Goal: Information Seeking & Learning: Learn about a topic

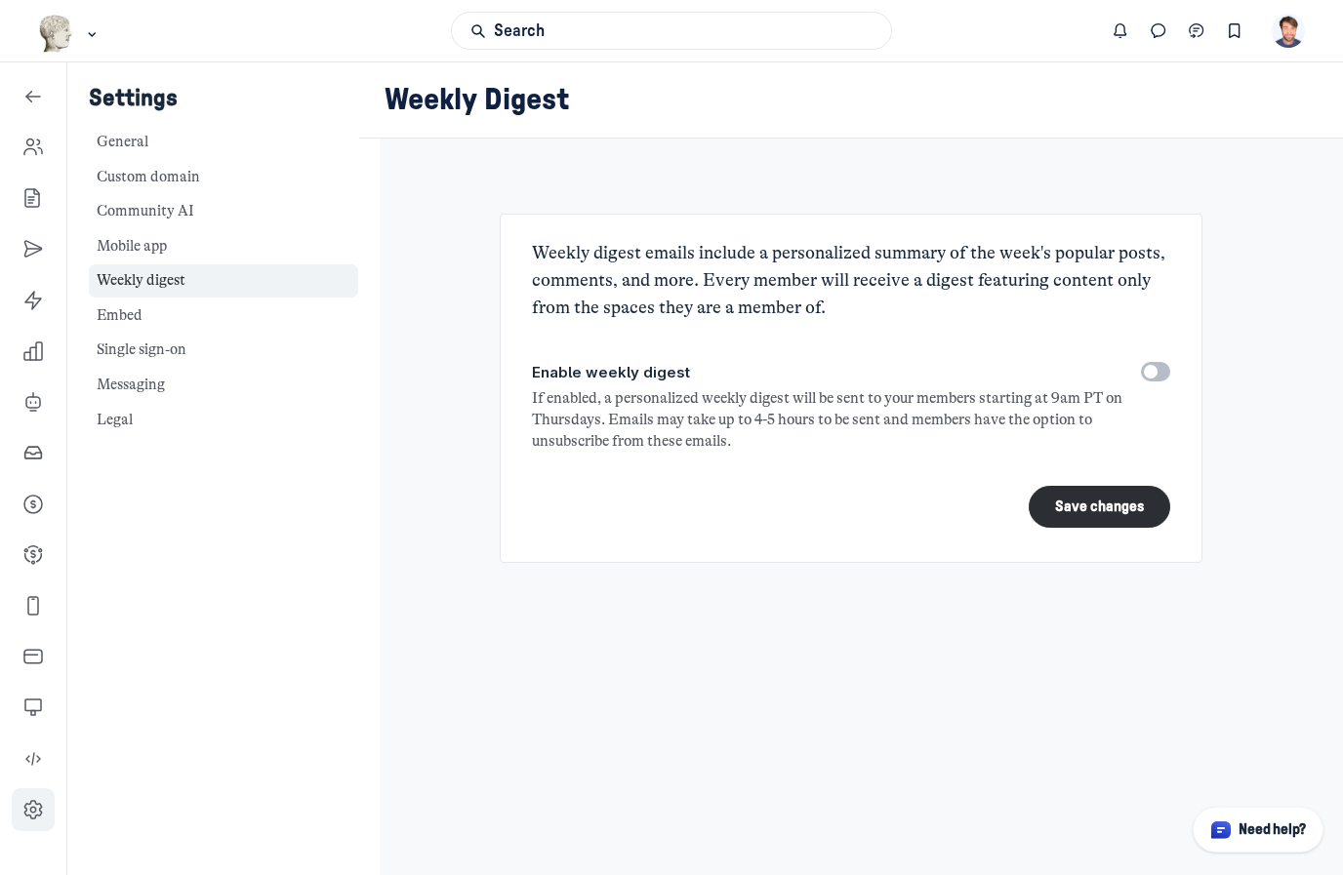
scroll to position [6455, 2803]
click at [42, 153] on use "Left Sidebar" at bounding box center [33, 147] width 18 height 16
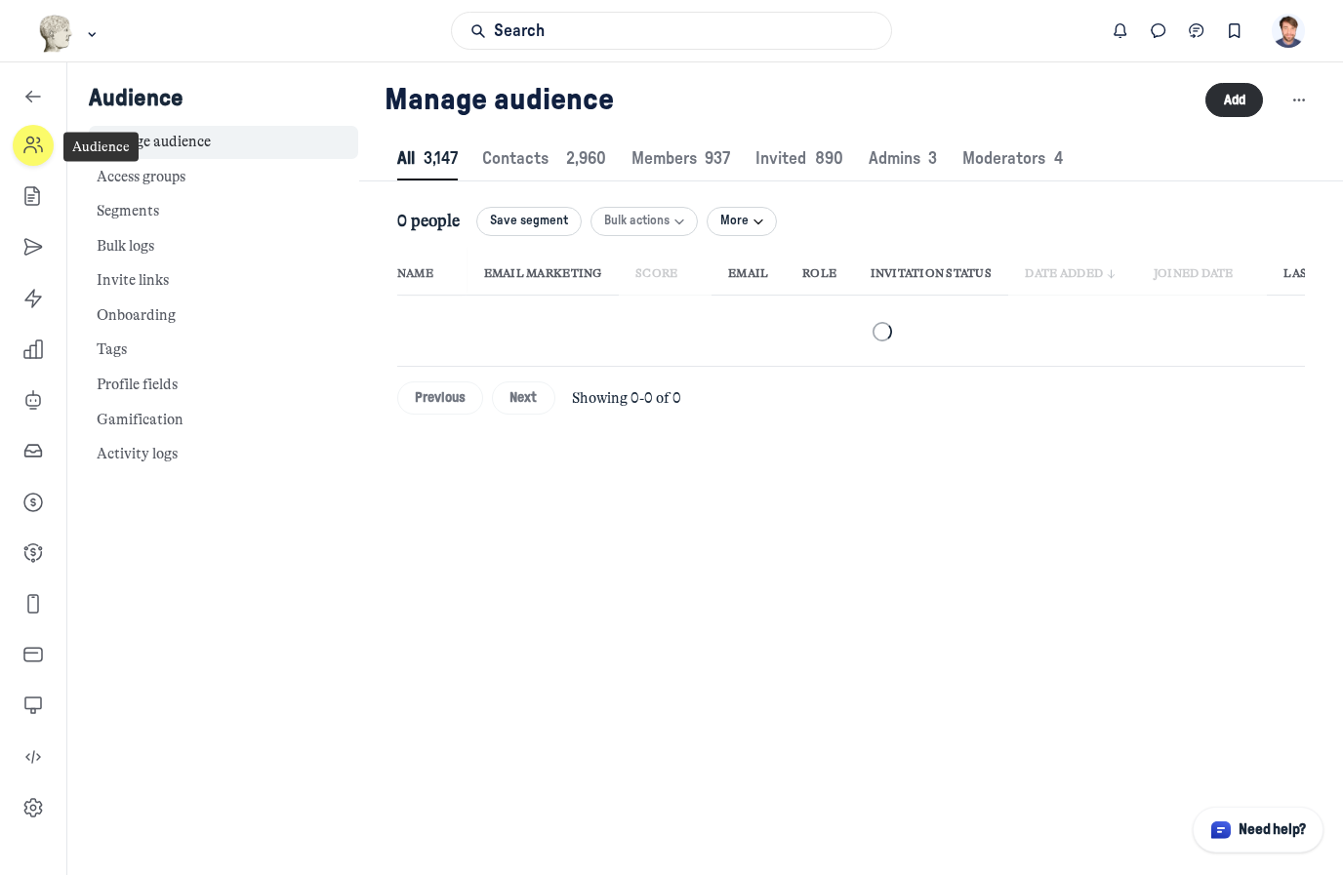
scroll to position [2652, 6592]
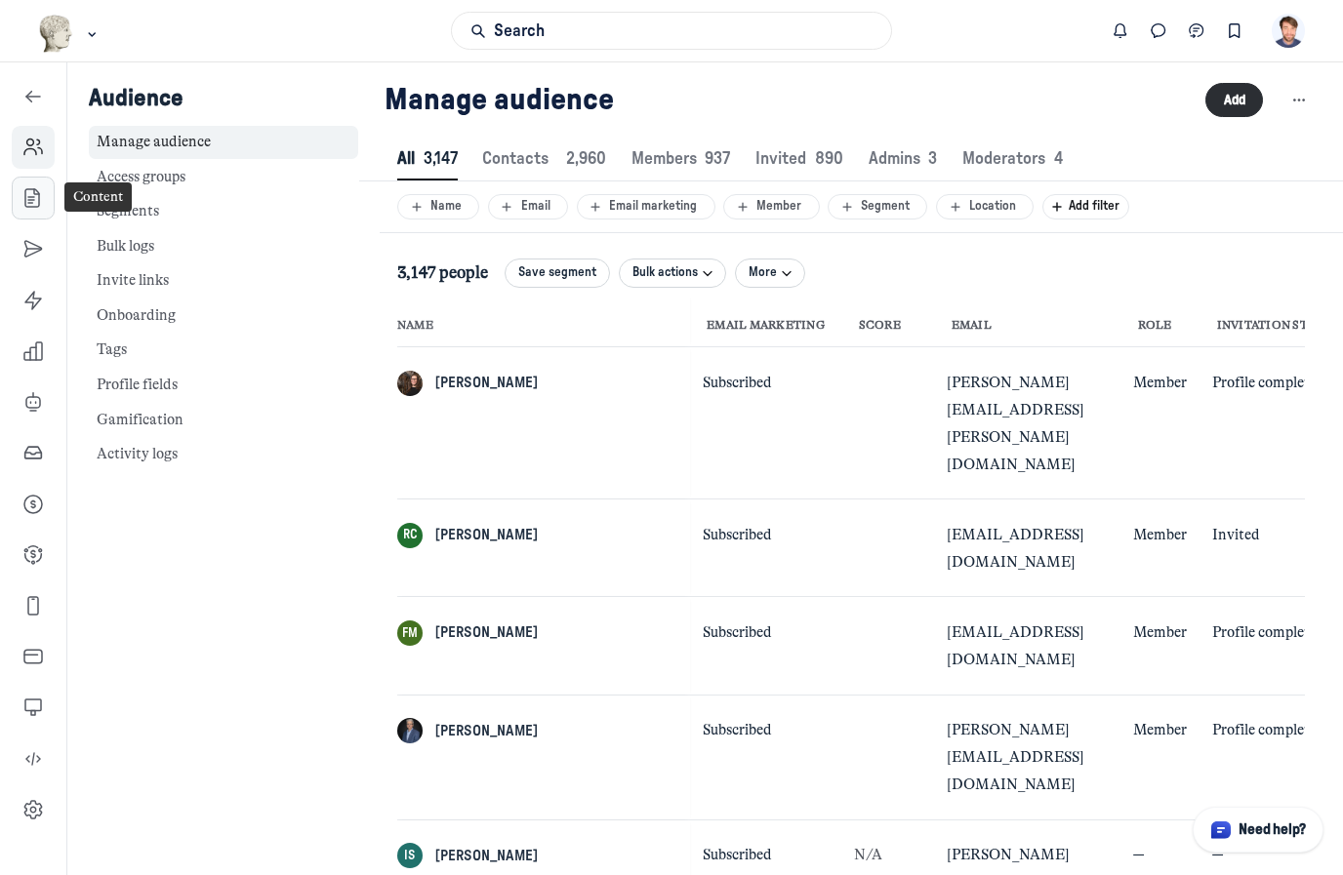
click at [34, 201] on use "Left Sidebar" at bounding box center [32, 198] width 14 height 18
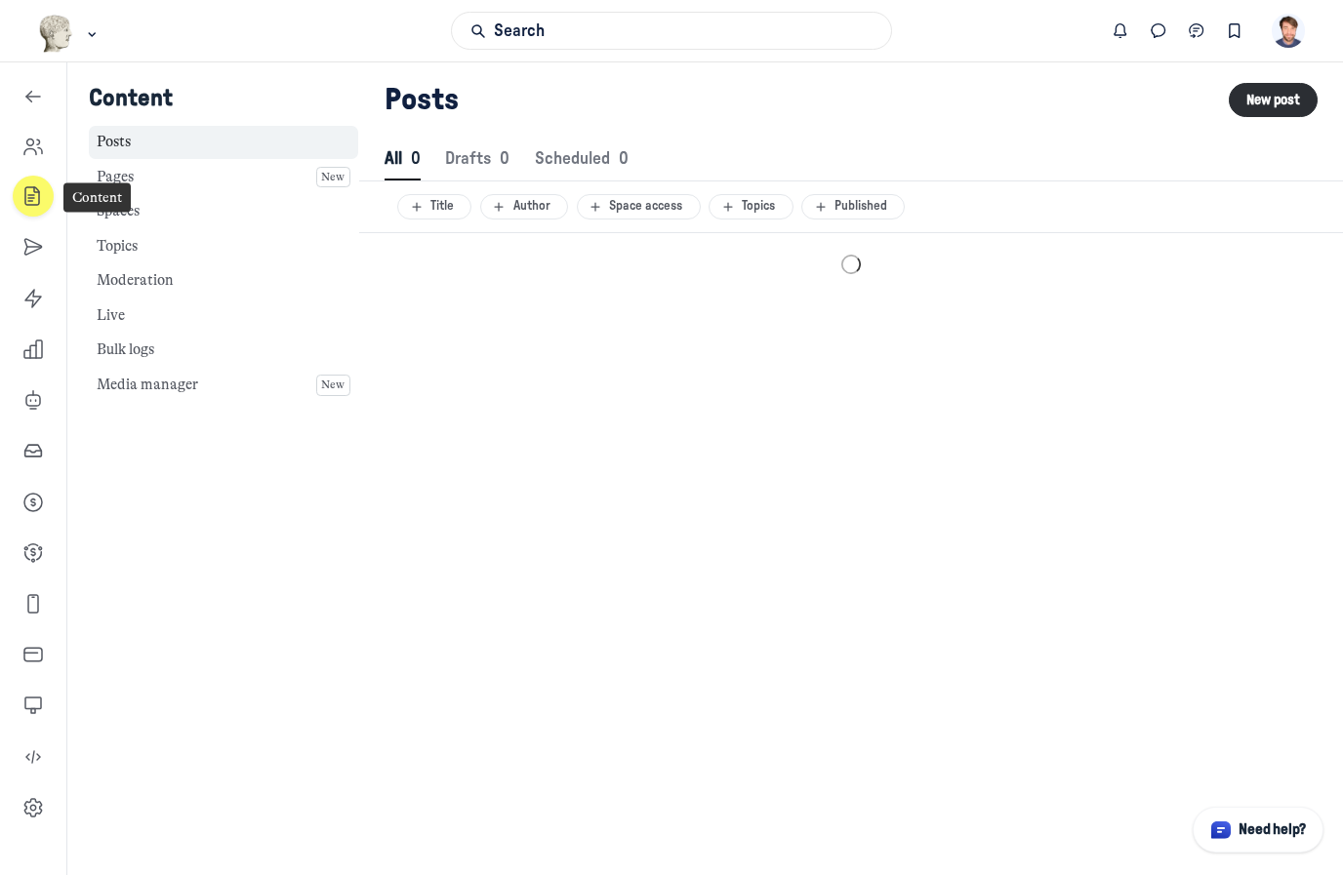
scroll to position [2656, 6708]
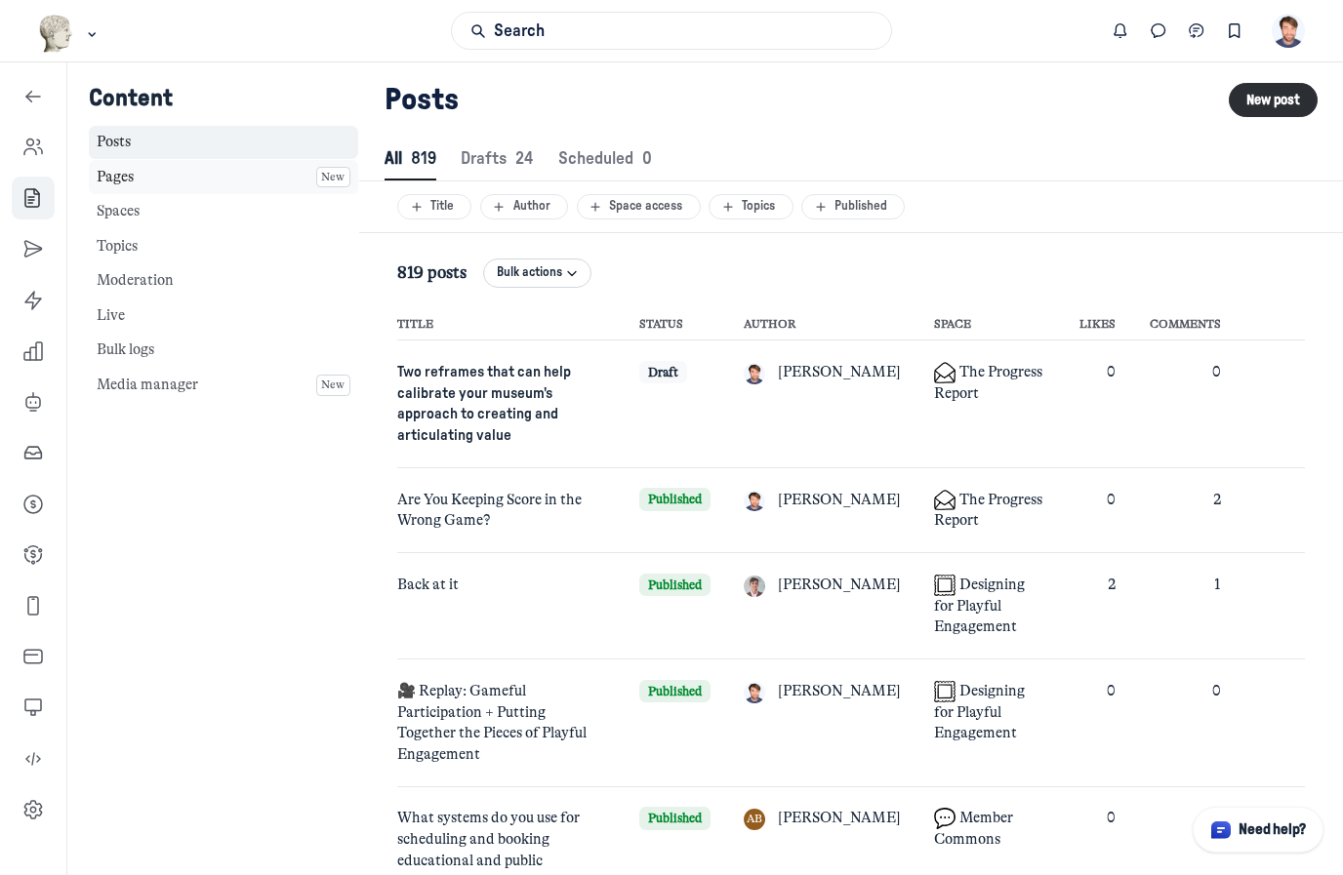
click at [167, 165] on link "Pages New" at bounding box center [223, 177] width 269 height 34
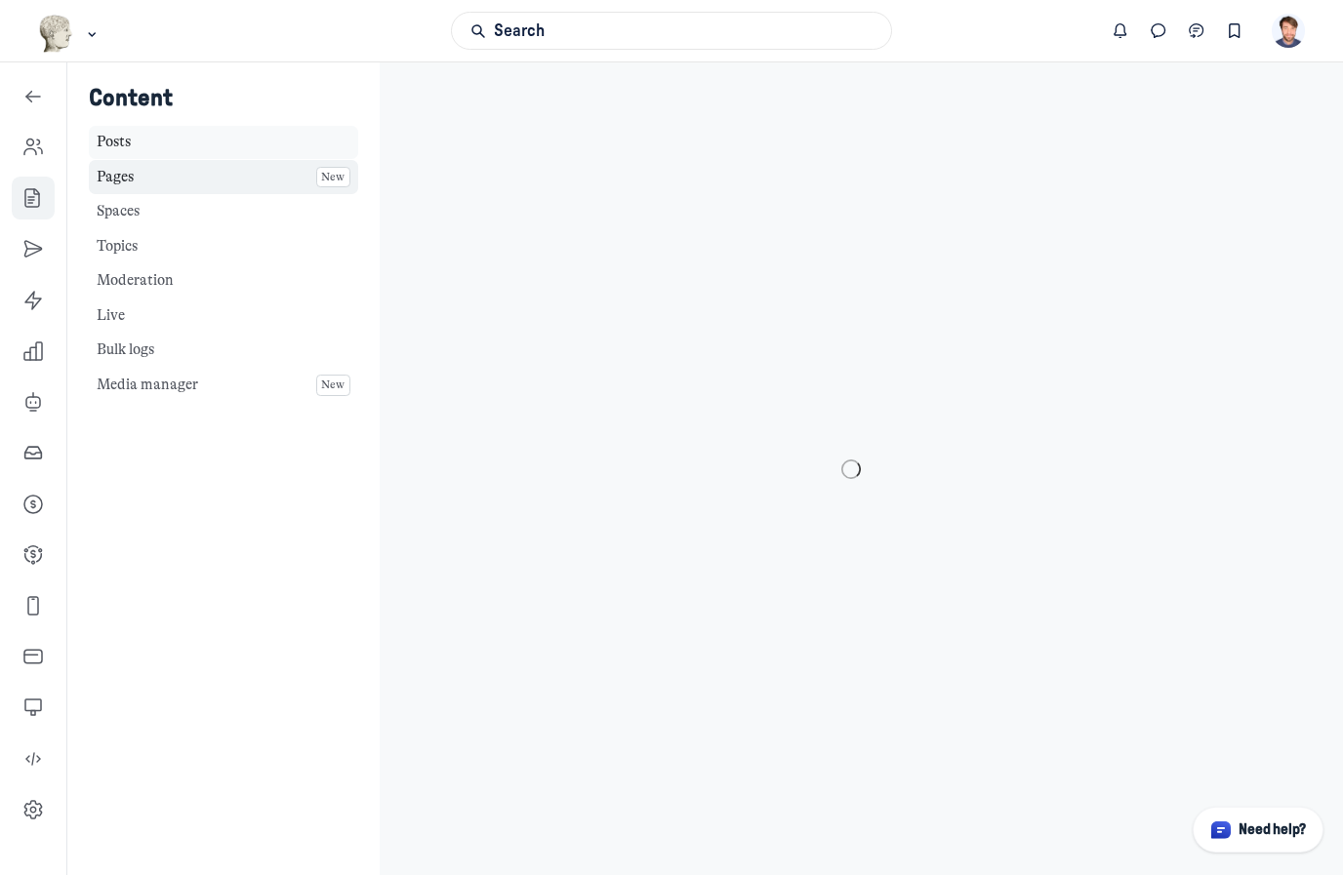
click at [121, 151] on link "Posts" at bounding box center [223, 143] width 269 height 34
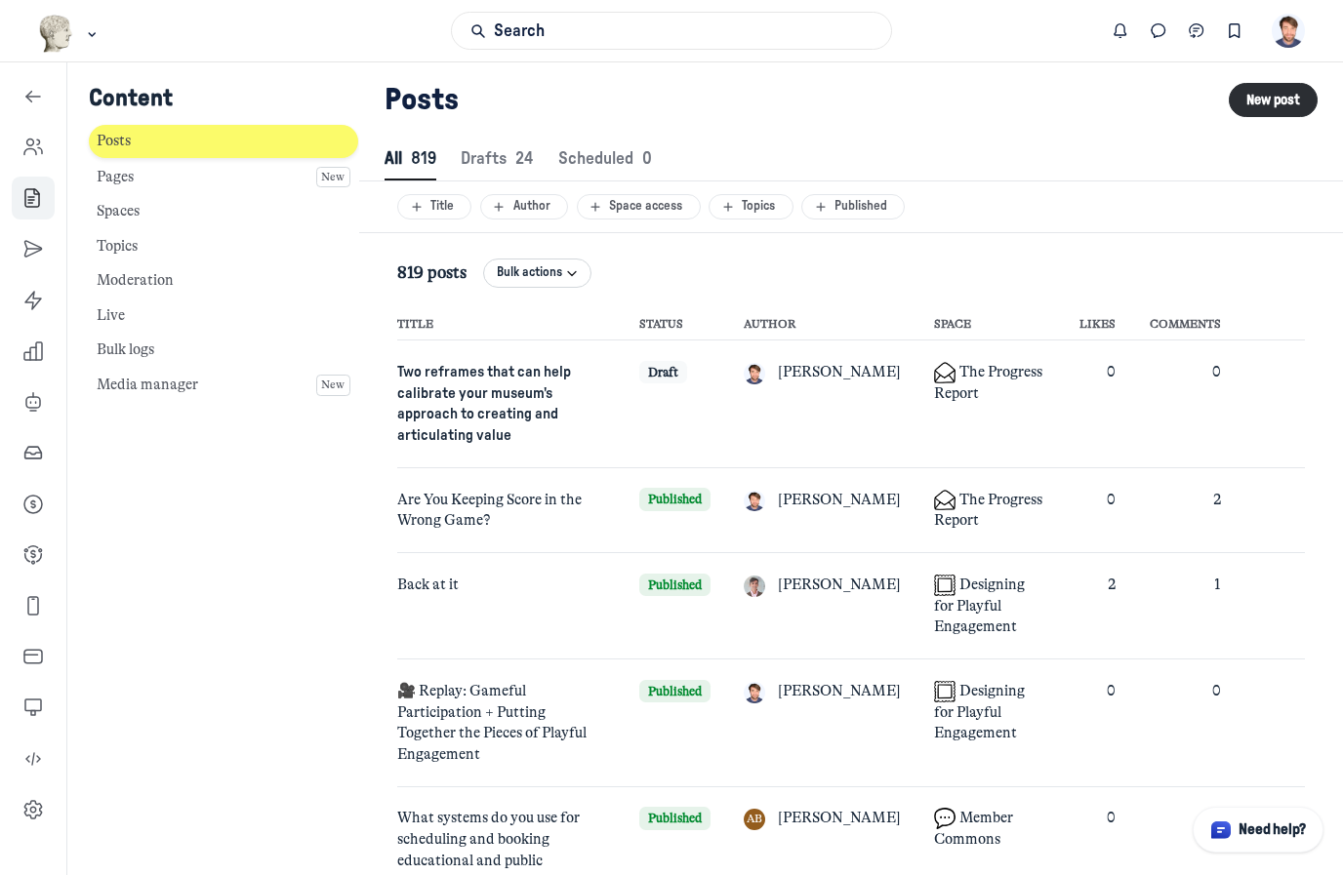
scroll to position [2656, 6708]
click at [131, 151] on link "Posts" at bounding box center [223, 142] width 269 height 34
click at [496, 394] on span "Two reframes that can help calibrate your museum's approach to creating and art…" at bounding box center [484, 404] width 174 height 78
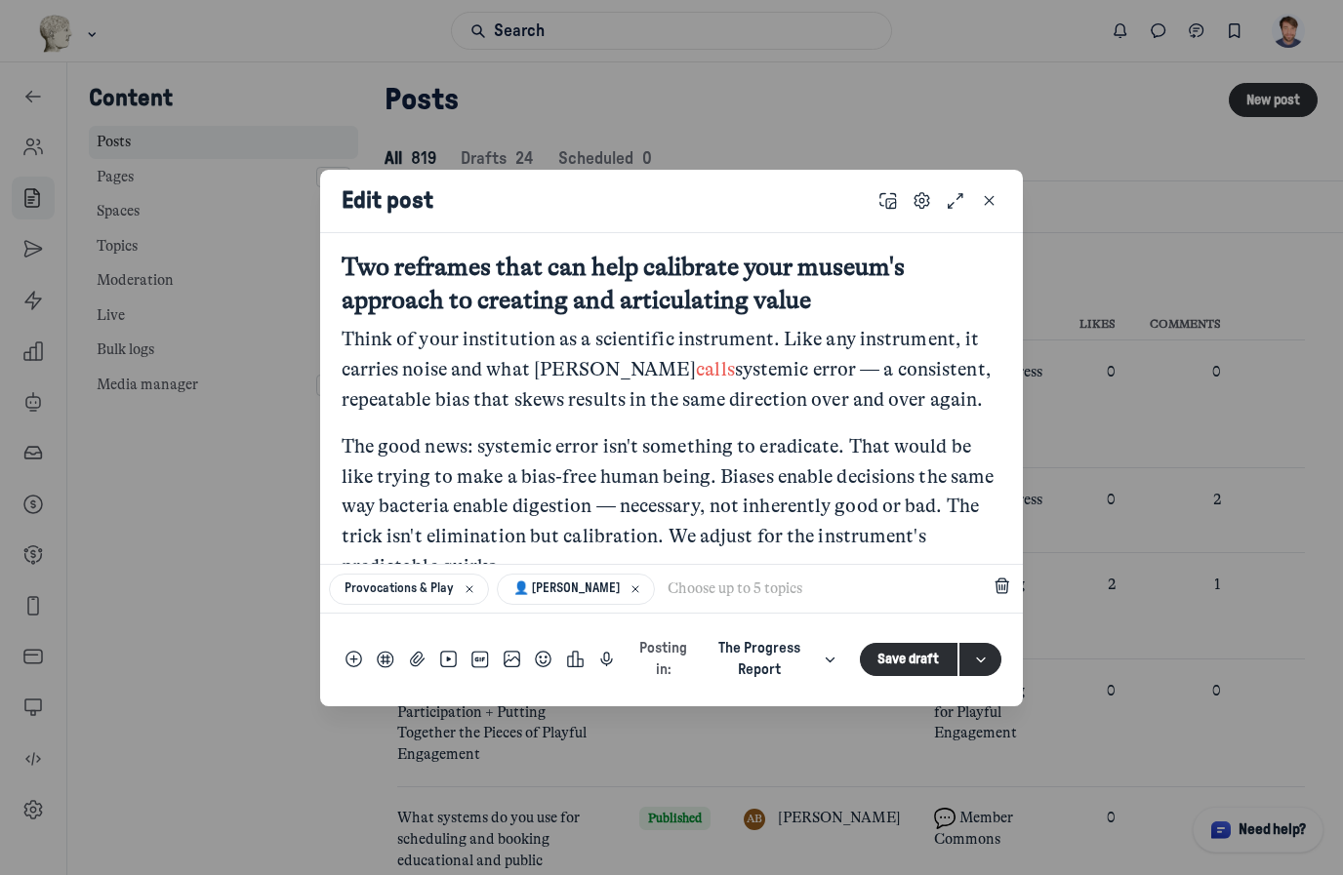
click at [833, 445] on p "The good news: systemic error isn't something to eradicate. That would be like …" at bounding box center [672, 507] width 661 height 150
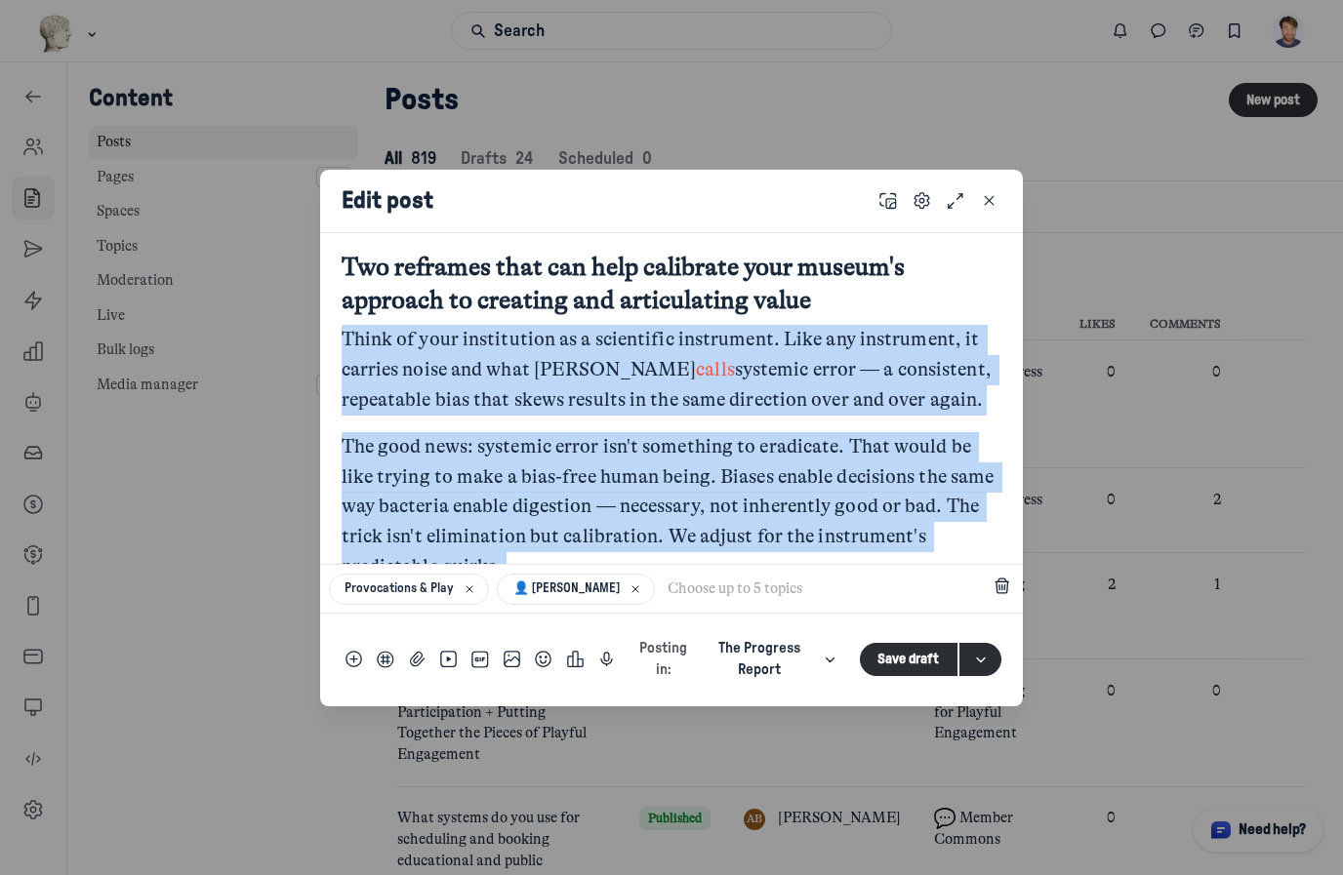
copy div "Lorem ip dolo sitametcons ad e seddoeiusm temporinci. Utla etd magnaaliqu, en a…"
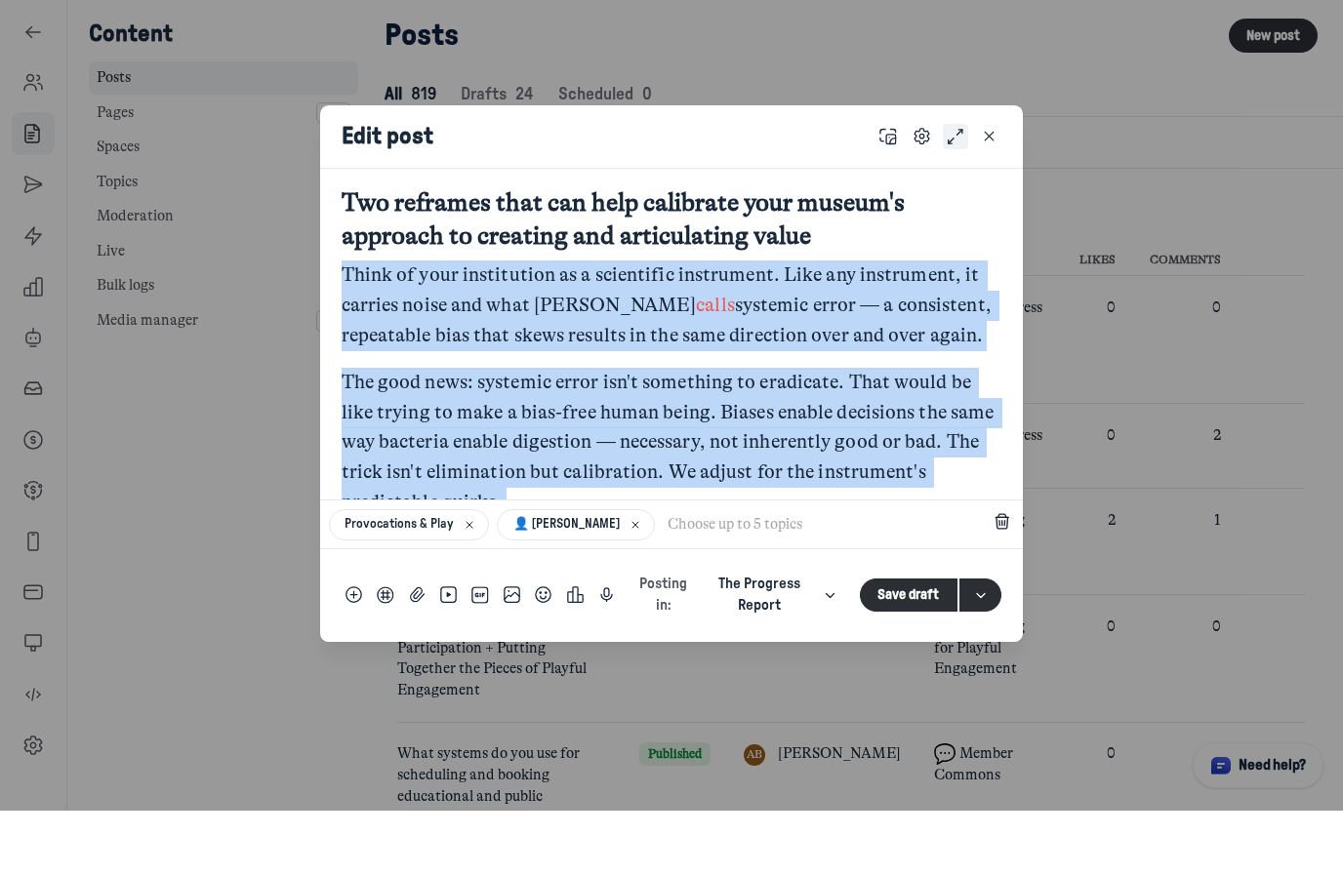
click at [956, 190] on icon "Full screen" at bounding box center [955, 200] width 17 height 21
